Goal: Find specific page/section: Find specific page/section

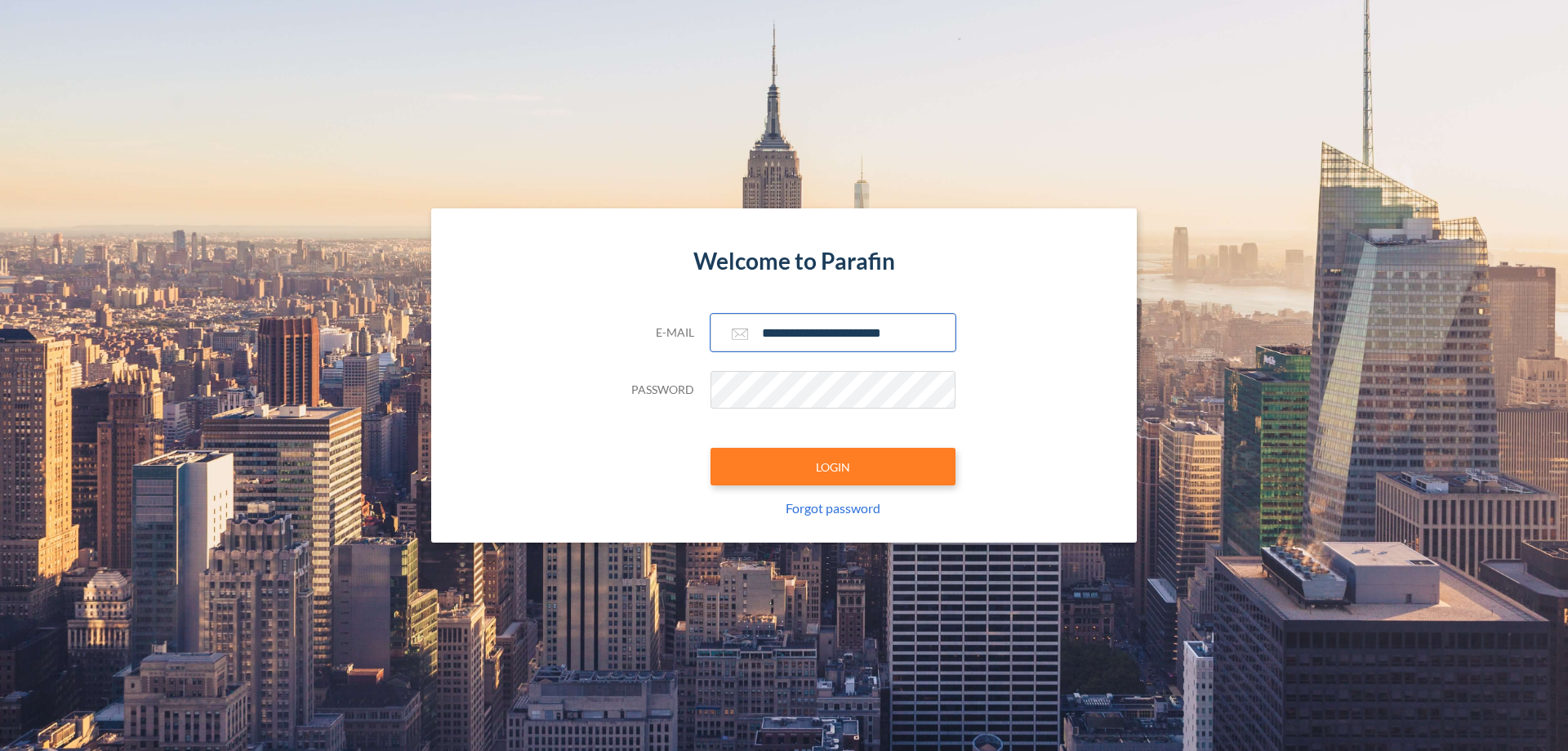
type input "**********"
click at [833, 466] on button "LOGIN" at bounding box center [832, 466] width 245 height 38
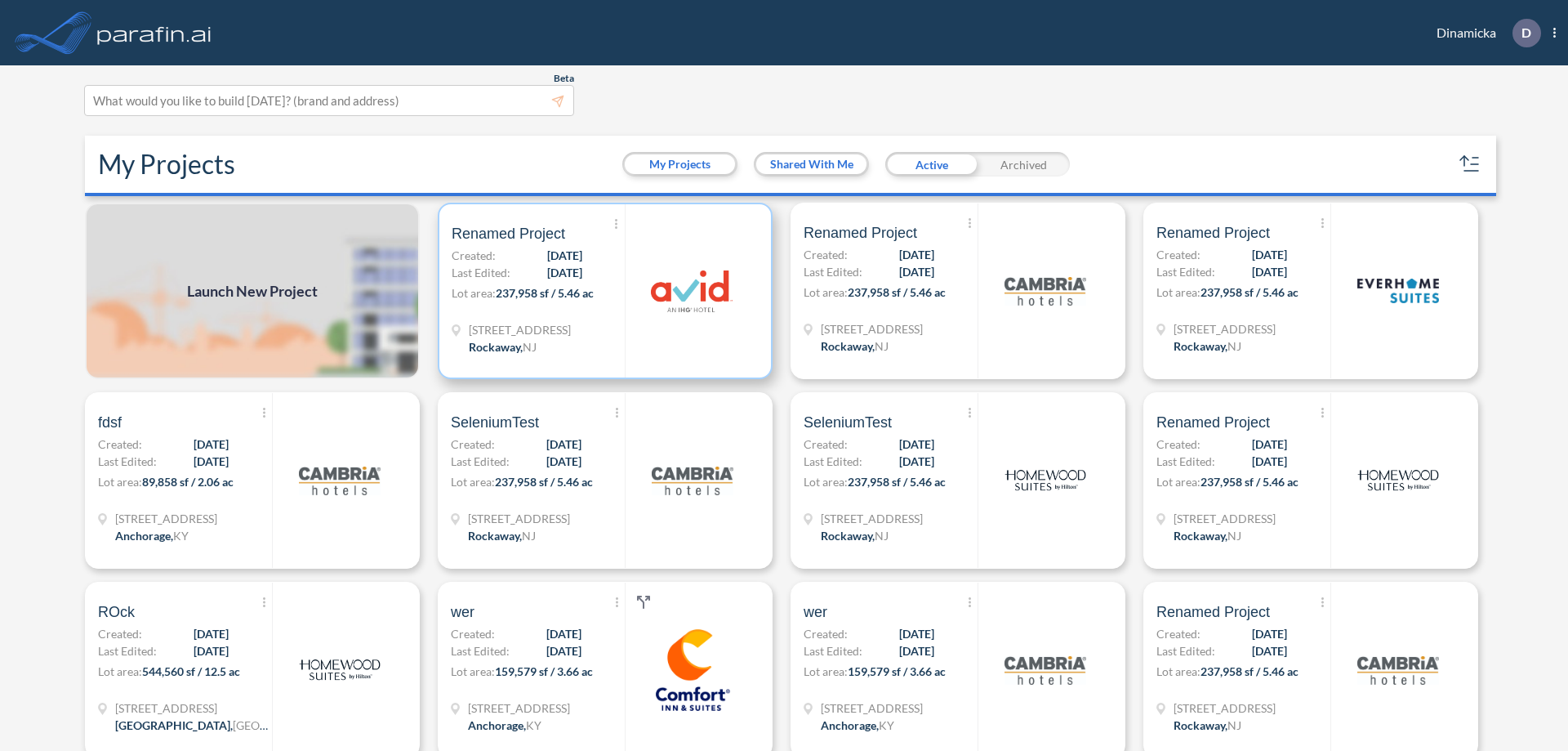
scroll to position [4, 0]
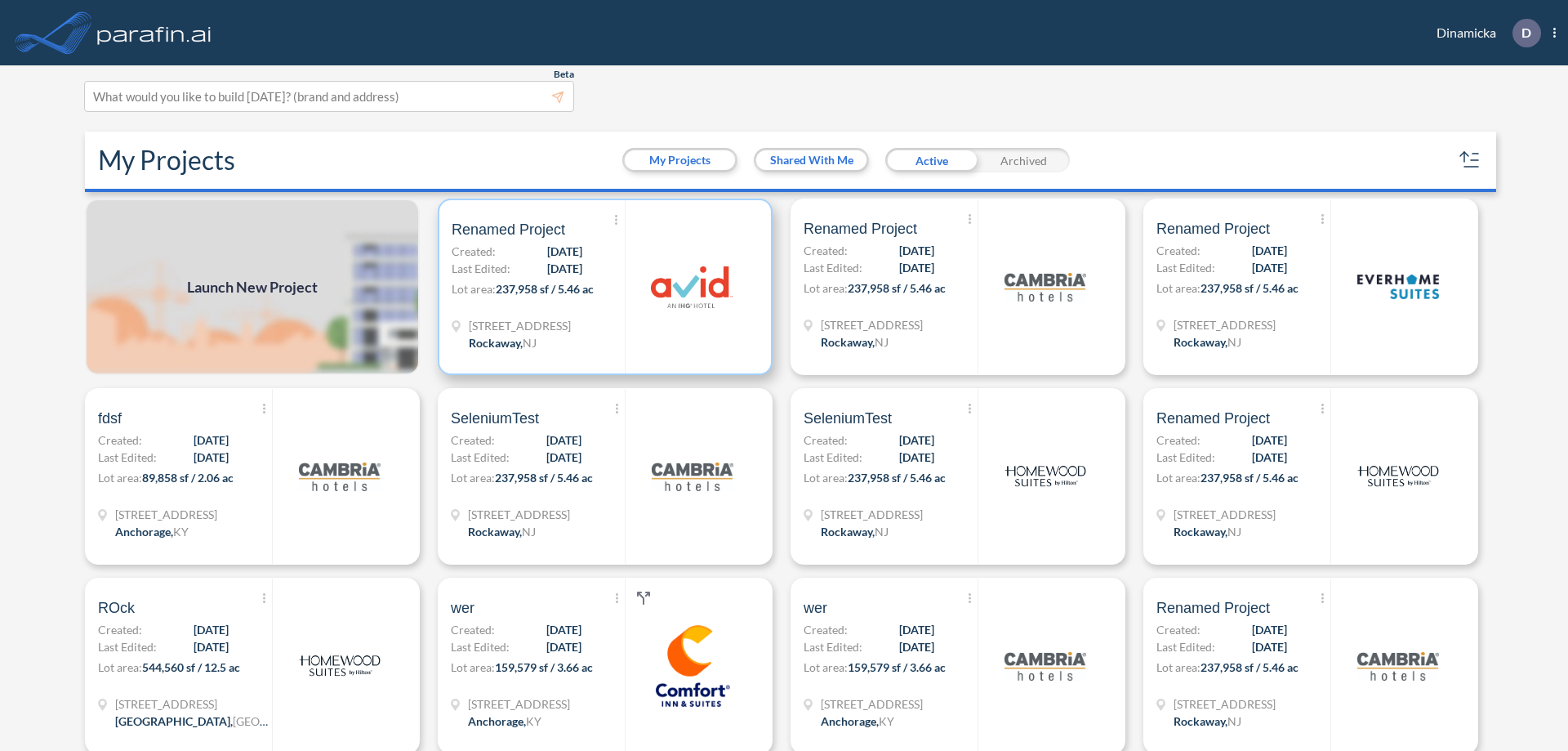
click at [602, 287] on p "Lot area: 237,958 sf / 5.46 ac" at bounding box center [537, 293] width 173 height 24
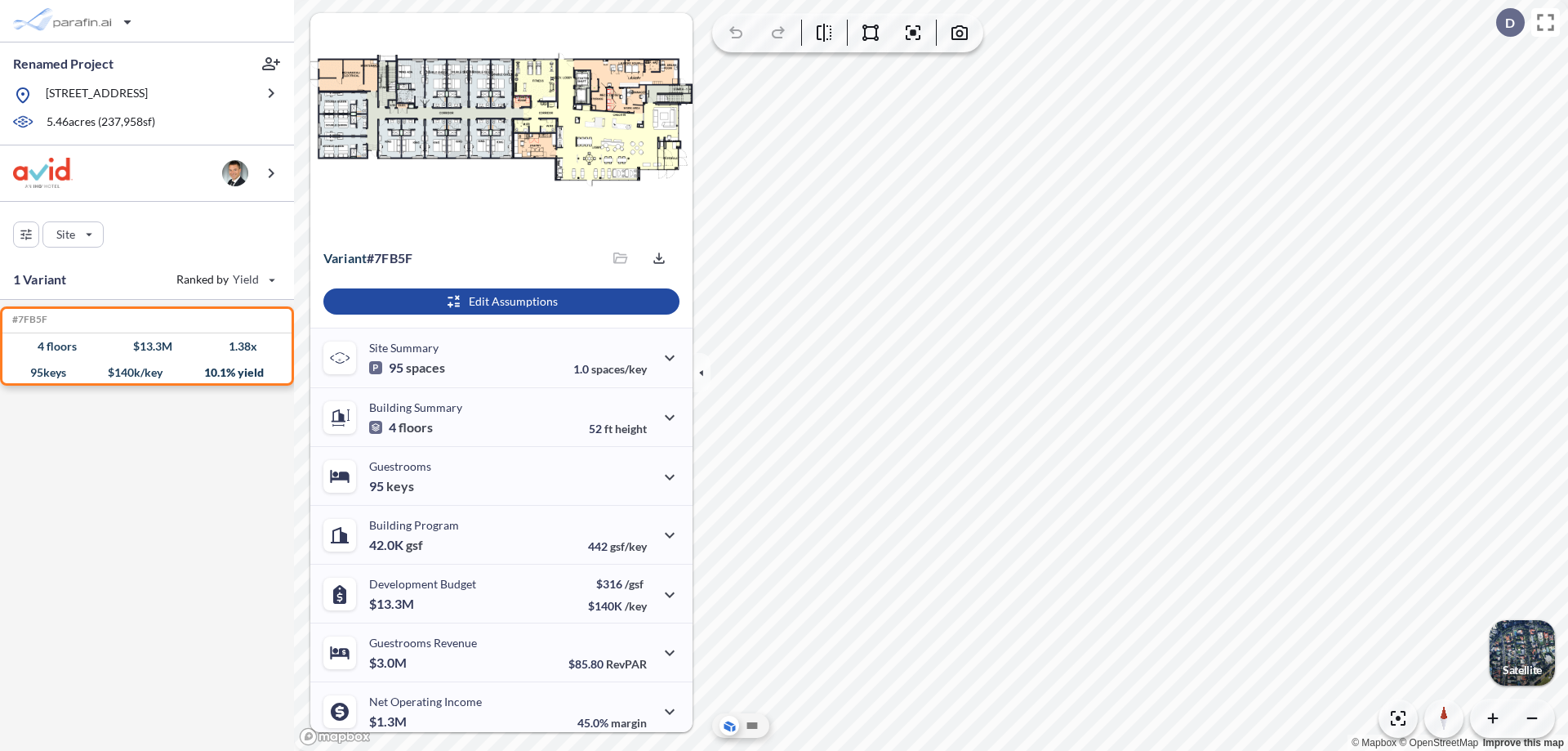
scroll to position [68, 0]
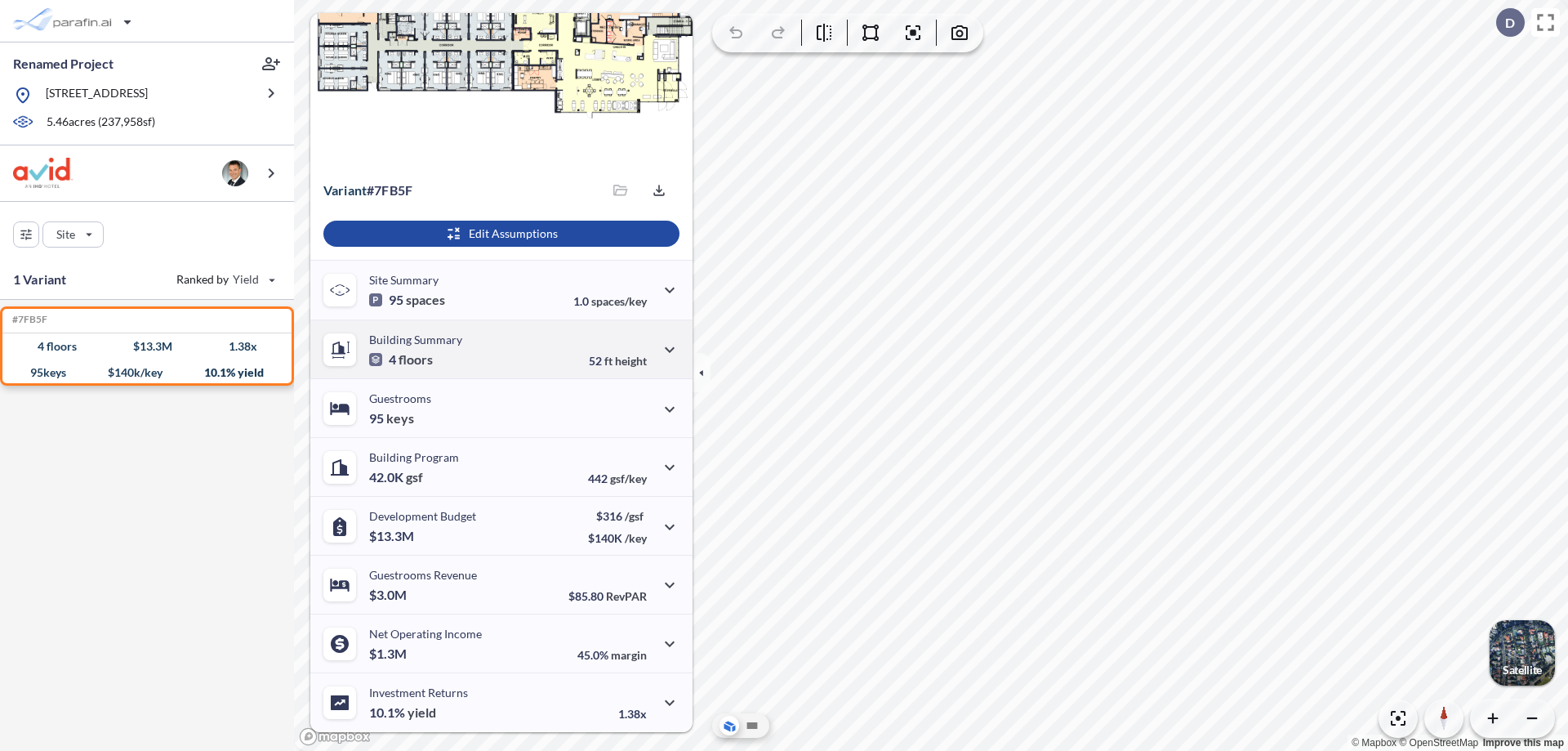
click at [499, 349] on div "Building Summary 4 floors 52 ft height" at bounding box center [501, 349] width 382 height 59
